Goal: Check status: Check status

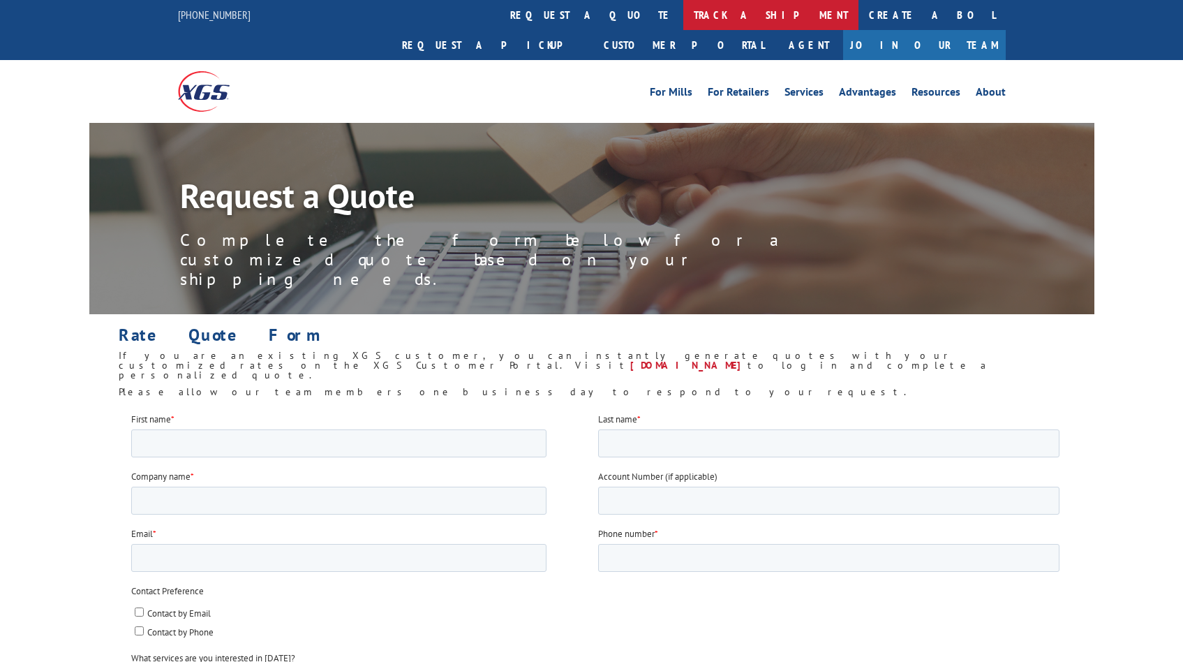
click at [683, 15] on link "track a shipment" at bounding box center [770, 15] width 175 height 30
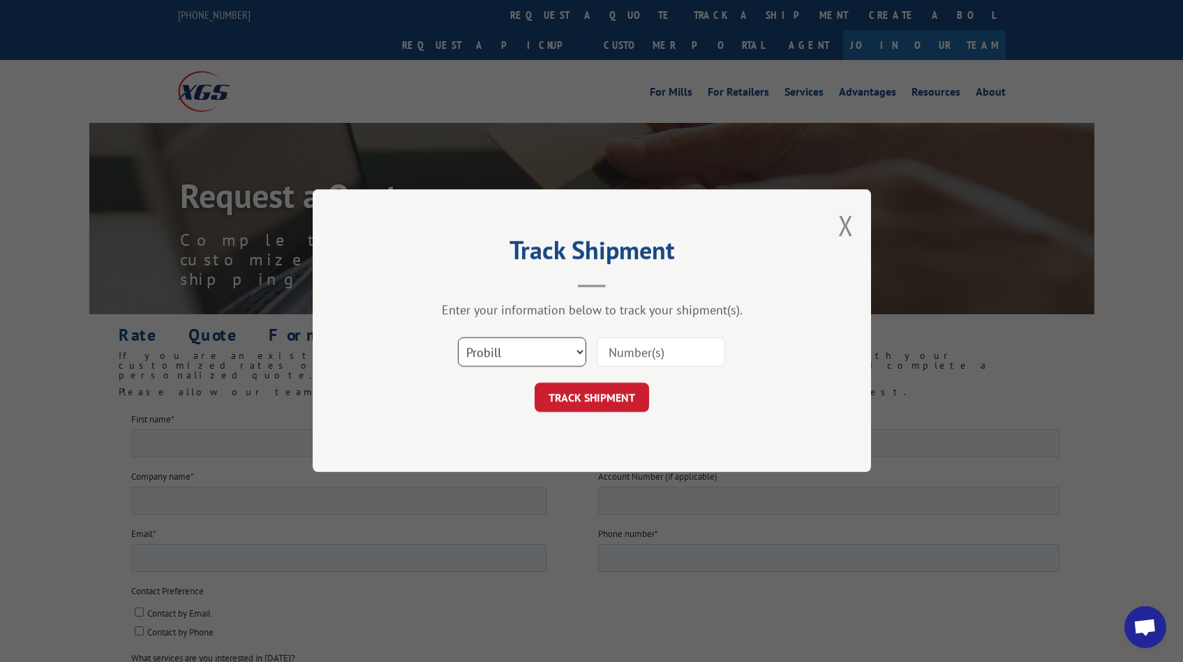
click at [537, 350] on select "Select category... Probill BOL PO" at bounding box center [522, 352] width 128 height 29
select select "bol"
click at [458, 338] on select "Select category... Probill BOL PO" at bounding box center [522, 352] width 128 height 29
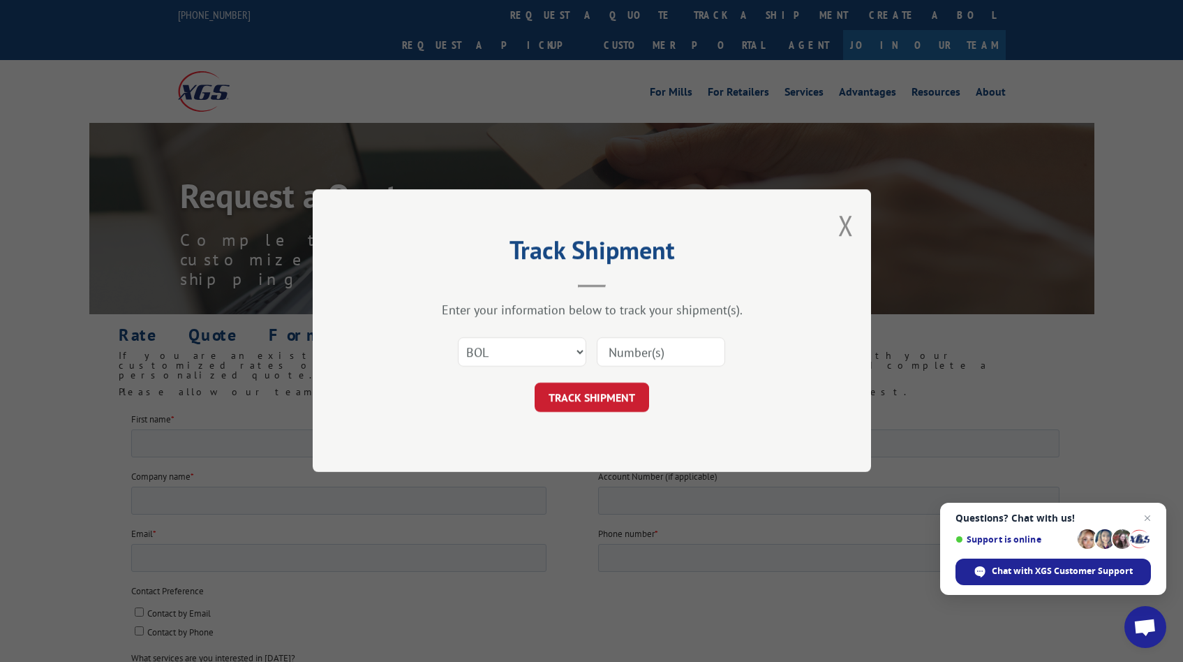
click at [623, 354] on input at bounding box center [661, 352] width 128 height 29
paste input "2845860"
type input "2845860"
click at [591, 390] on button "TRACK SHIPMENT" at bounding box center [592, 397] width 114 height 29
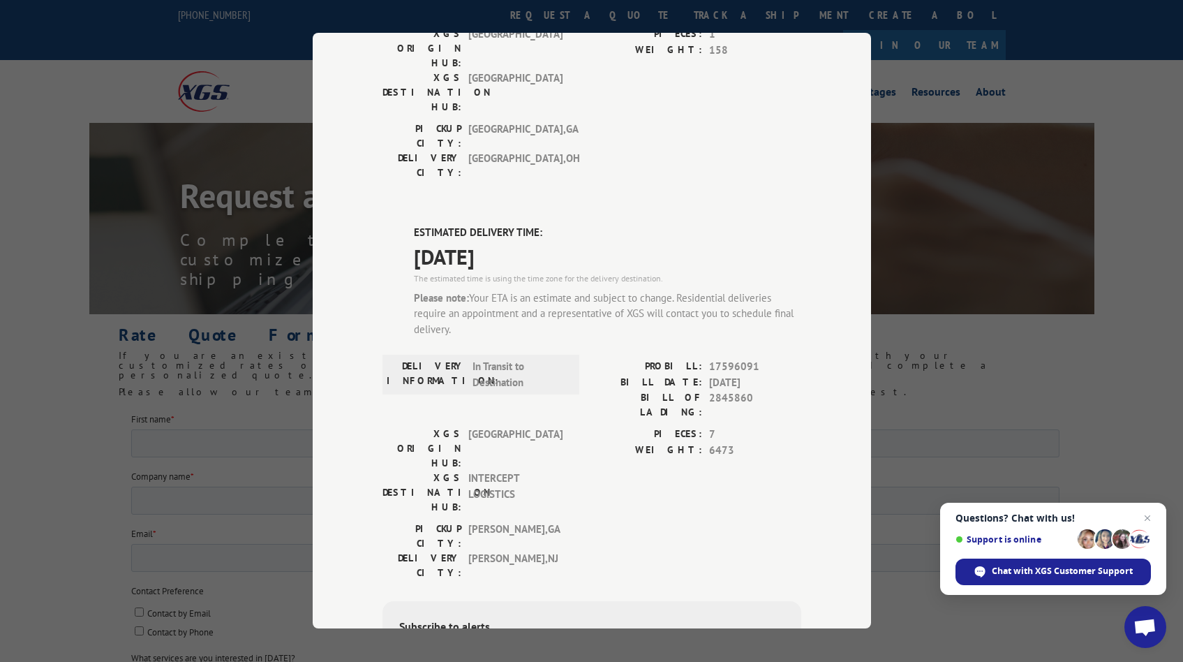
scroll to position [123, 0]
